Goal: Transaction & Acquisition: Book appointment/travel/reservation

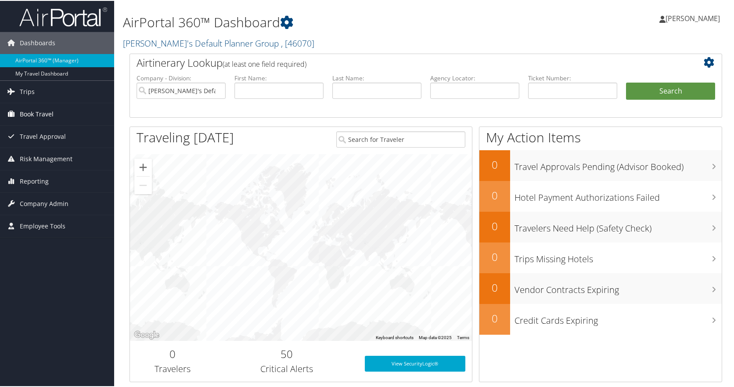
click at [36, 108] on span "Book Travel" at bounding box center [37, 113] width 34 height 22
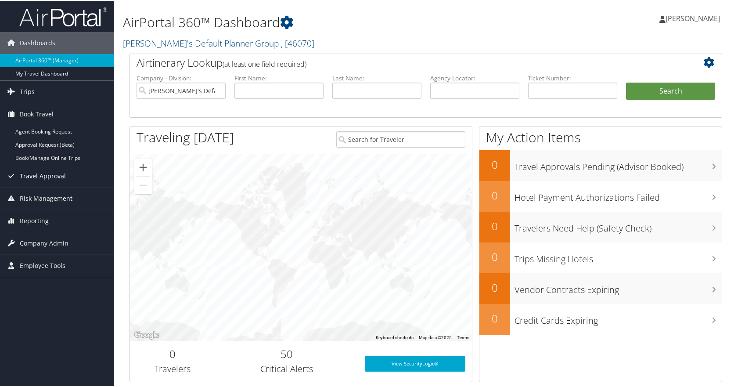
click at [50, 176] on span "Travel Approval" at bounding box center [43, 175] width 46 height 22
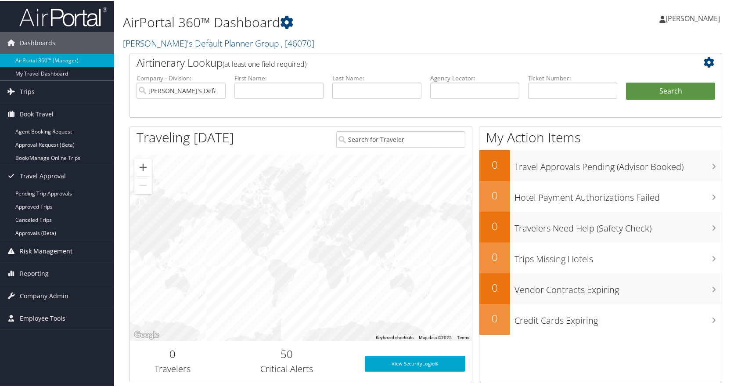
click at [57, 251] on span "Risk Management" at bounding box center [46, 250] width 53 height 22
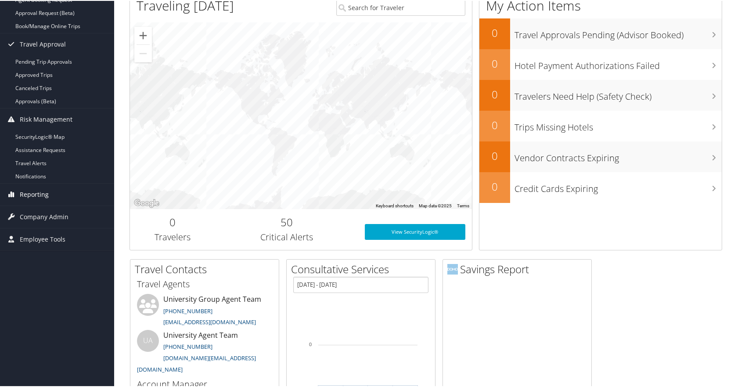
click at [46, 191] on span "Reporting" at bounding box center [34, 194] width 29 height 22
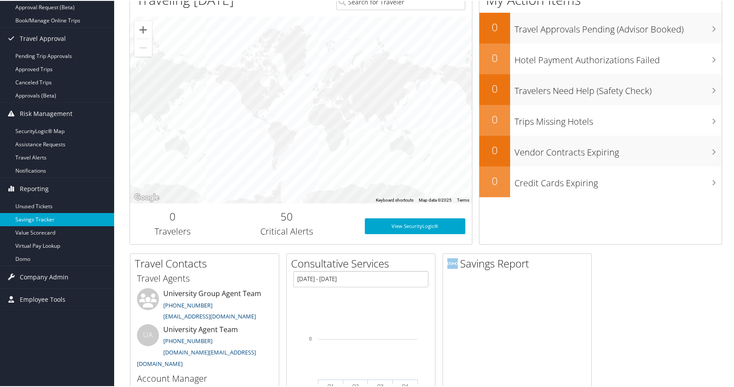
scroll to position [219, 0]
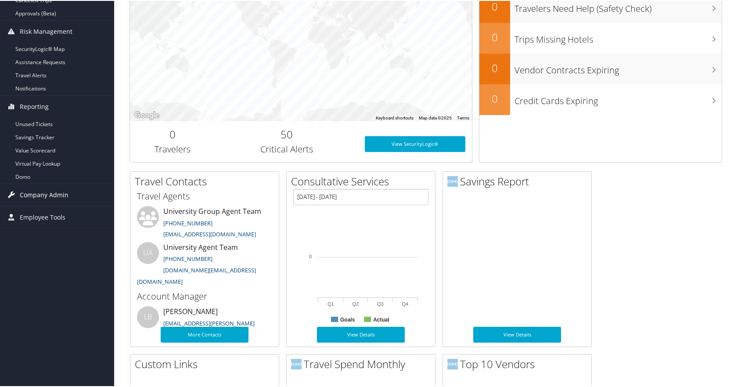
click at [57, 190] on span "Company Admin" at bounding box center [44, 194] width 49 height 22
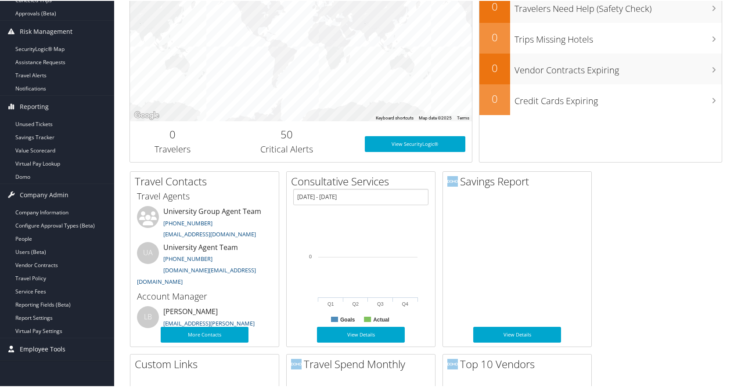
click at [39, 349] on span "Employee Tools" at bounding box center [43, 348] width 46 height 22
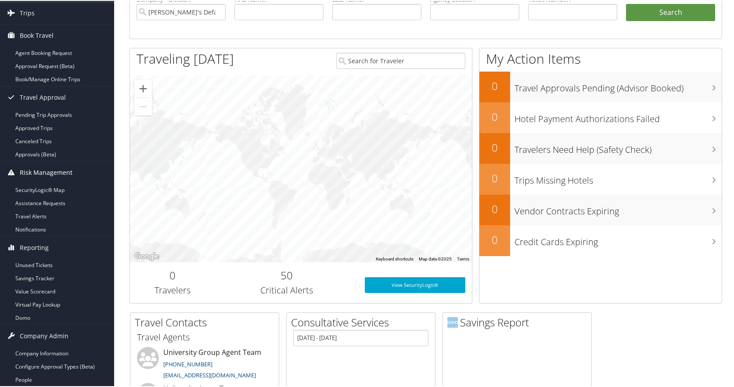
scroll to position [0, 0]
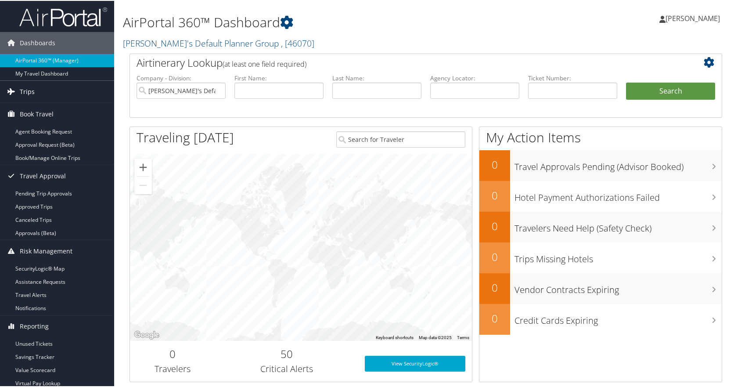
click at [29, 89] on span "Trips" at bounding box center [27, 91] width 15 height 22
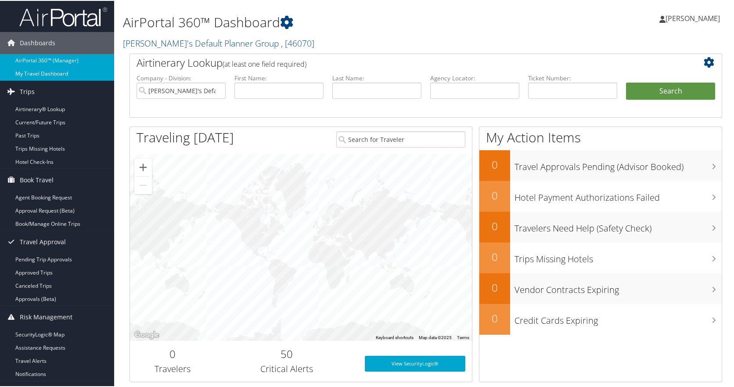
click at [43, 75] on link "My Travel Dashboard" at bounding box center [57, 72] width 114 height 13
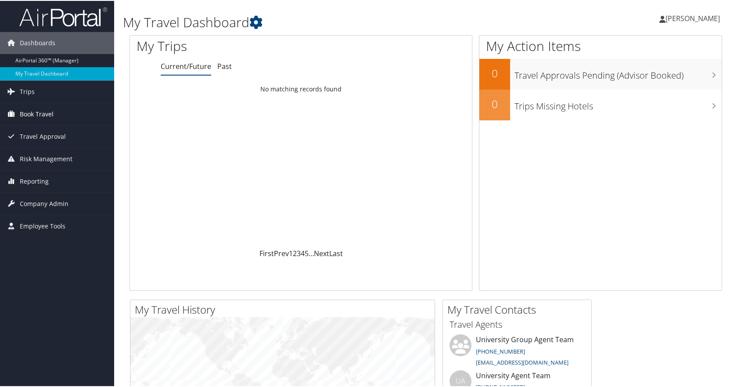
click at [46, 111] on span "Book Travel" at bounding box center [37, 113] width 34 height 22
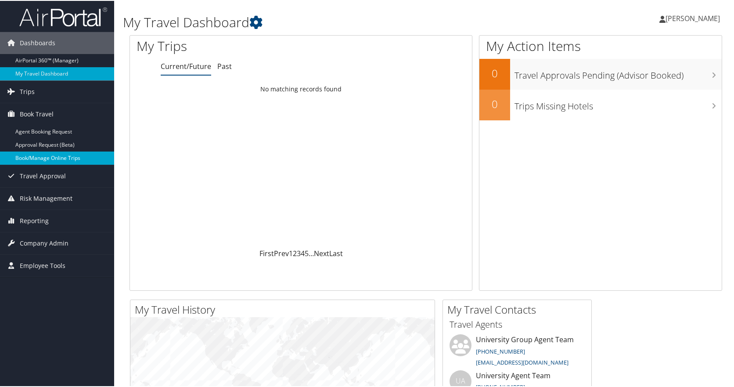
click at [61, 153] on link "Book/Manage Online Trips" at bounding box center [57, 156] width 114 height 13
